Goal: Information Seeking & Learning: Learn about a topic

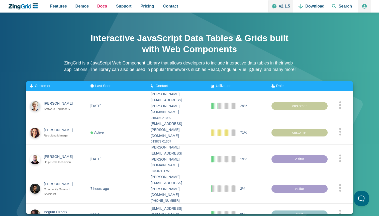
click at [106, 6] on link "Docs" at bounding box center [102, 6] width 14 height 13
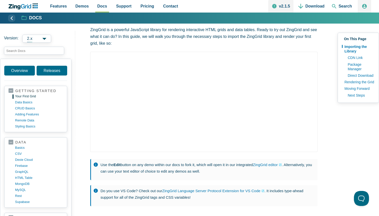
scroll to position [41, 0]
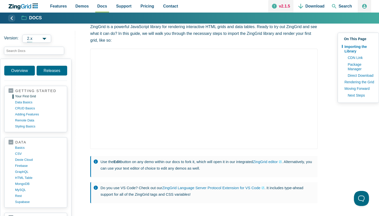
click at [286, 7] on link "v2.1.5" at bounding box center [281, 6] width 25 height 13
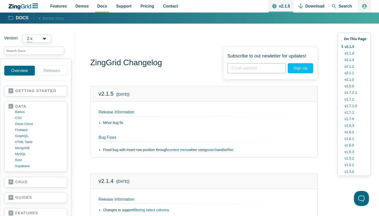
scroll to position [69, 0]
click at [348, 90] on link "v1.5.2" at bounding box center [354, 89] width 24 height 7
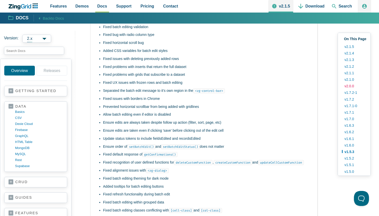
click at [349, 85] on link "v2.0.0" at bounding box center [354, 86] width 24 height 7
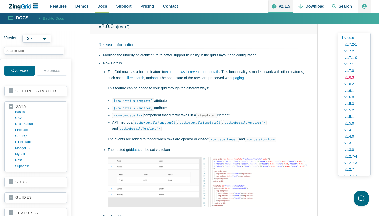
scroll to position [69, 0]
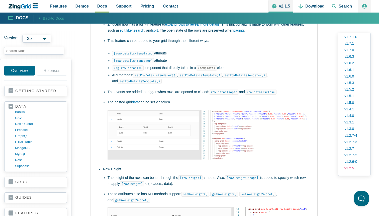
click at [349, 167] on link "v1.2.5" at bounding box center [354, 168] width 24 height 7
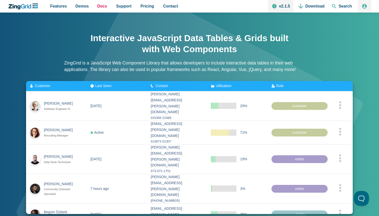
click at [104, 6] on span "Docs" at bounding box center [102, 6] width 10 height 7
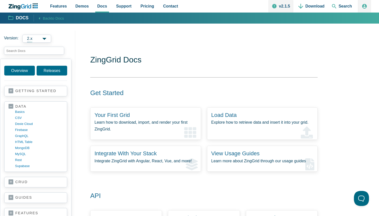
click at [26, 121] on link "dexie cloud" at bounding box center [39, 124] width 48 height 6
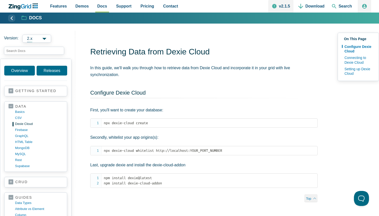
scroll to position [82, 0]
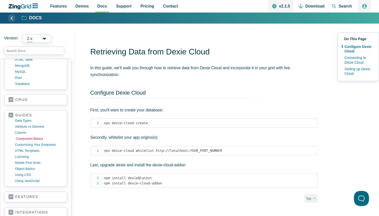
click at [29, 137] on link "component basics" at bounding box center [40, 139] width 48 height 6
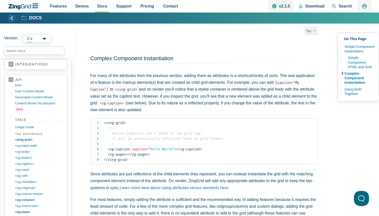
scroll to position [236, 0]
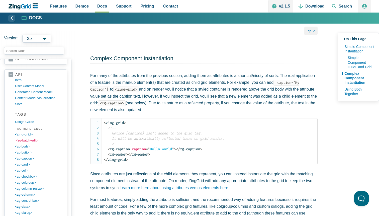
click at [27, 140] on link "<zg-batch-edit>" at bounding box center [40, 140] width 48 height 6
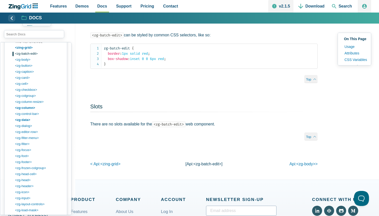
scroll to position [311, 0]
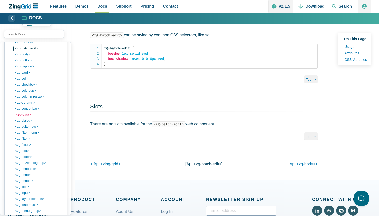
click at [30, 118] on link "<zg-data>" at bounding box center [40, 115] width 48 height 6
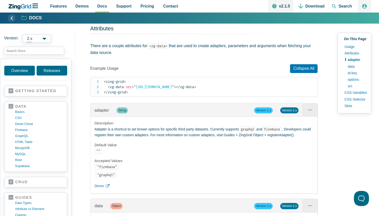
scroll to position [637, 0]
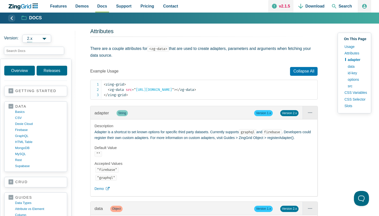
click at [280, 8] on link "v2.1.5" at bounding box center [281, 6] width 25 height 13
